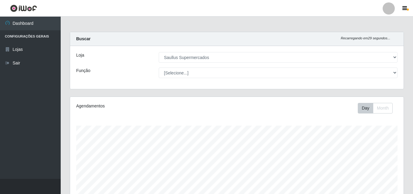
select select "423"
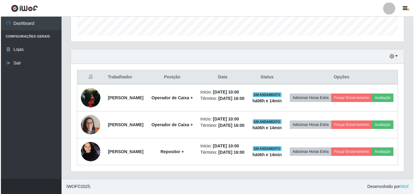
scroll to position [126, 333]
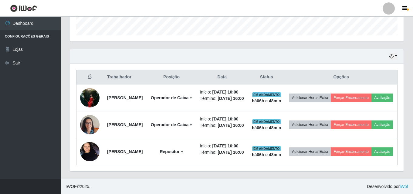
drag, startPoint x: 102, startPoint y: 0, endPoint x: 122, endPoint y: 41, distance: 46.1
click at [123, 49] on div "Hoje 1 dia 3 dias 1 Semana Não encerrados" at bounding box center [236, 56] width 333 height 15
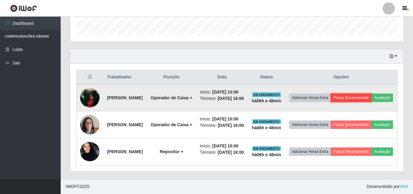
click at [361, 94] on button "Forçar Encerramento" at bounding box center [351, 98] width 41 height 8
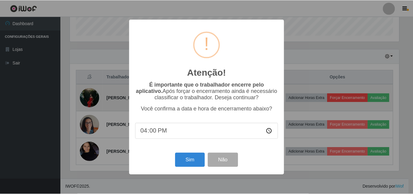
scroll to position [126, 330]
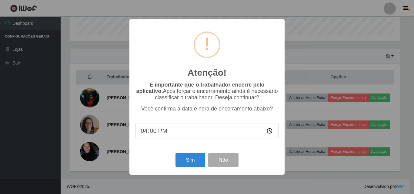
click at [329, 63] on div "Atenção! × É importante que o trabalhador encerre pelo aplicativo. Após forçar …" at bounding box center [207, 97] width 414 height 194
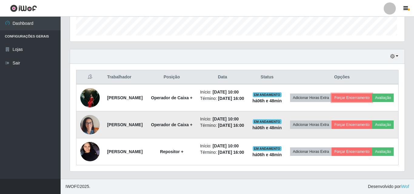
scroll to position [126, 333]
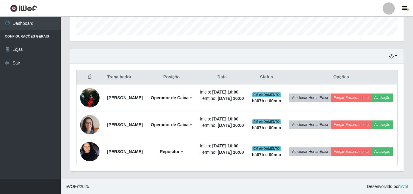
drag, startPoint x: 321, startPoint y: 51, endPoint x: 362, endPoint y: 68, distance: 44.0
click at [321, 53] on div "Hoje 1 dia 3 dias 1 Semana Não encerrados" at bounding box center [236, 56] width 333 height 15
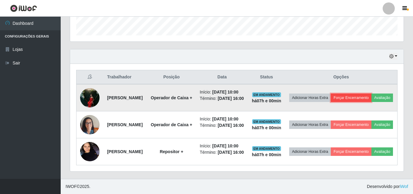
click at [371, 94] on button "Forçar Encerramento" at bounding box center [351, 98] width 41 height 8
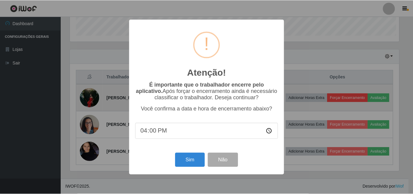
scroll to position [126, 330]
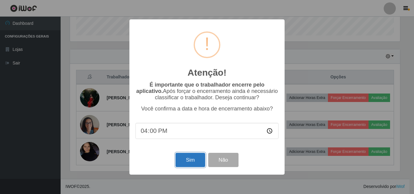
click at [192, 162] on button "Sim" at bounding box center [190, 160] width 29 height 14
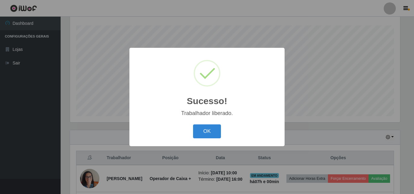
click at [204, 128] on div "Sucesso! × Trabalhador liberado. OK Cancel" at bounding box center [207, 97] width 155 height 98
click at [203, 130] on button "OK" at bounding box center [207, 132] width 28 height 14
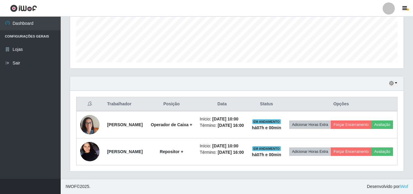
scroll to position [176, 0]
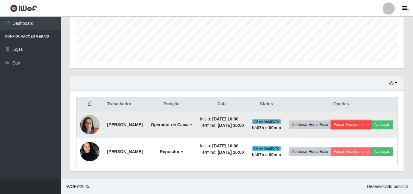
click at [371, 121] on button "Forçar Encerramento" at bounding box center [351, 125] width 41 height 8
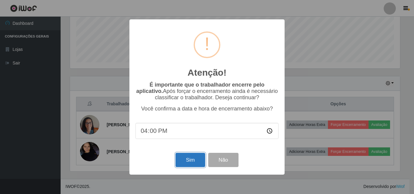
click at [195, 159] on button "Sim" at bounding box center [190, 160] width 29 height 14
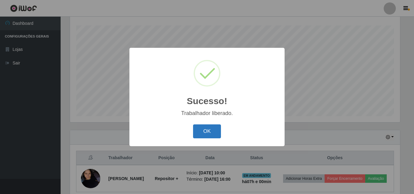
click at [207, 131] on button "OK" at bounding box center [207, 132] width 28 height 14
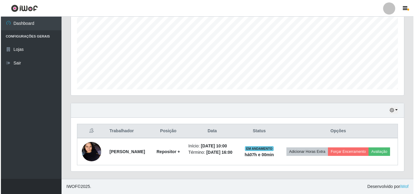
scroll to position [132, 0]
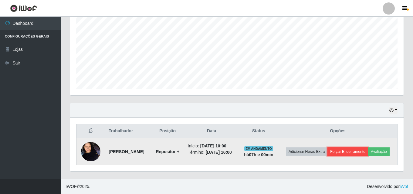
click at [368, 148] on button "Forçar Encerramento" at bounding box center [347, 152] width 41 height 8
click at [358, 148] on button "Forçar Encerramento" at bounding box center [347, 152] width 41 height 8
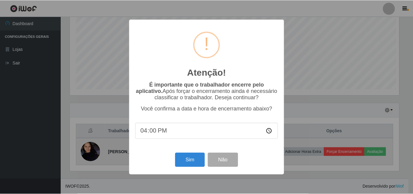
scroll to position [126, 330]
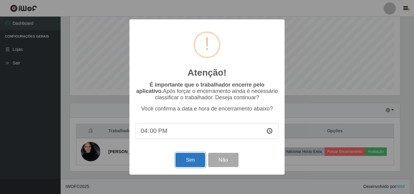
click at [191, 163] on button "Sim" at bounding box center [190, 160] width 29 height 14
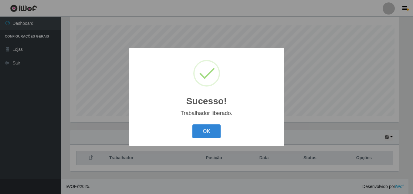
scroll to position [0, 0]
click at [203, 133] on button "OK" at bounding box center [207, 132] width 28 height 14
